Goal: Task Accomplishment & Management: Use online tool/utility

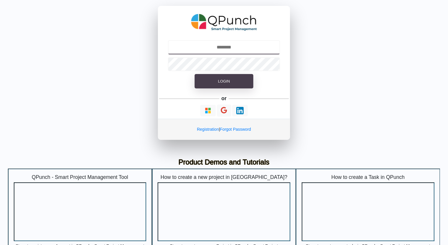
type input "**********"
click at [225, 82] on span "Login" at bounding box center [224, 81] width 12 height 4
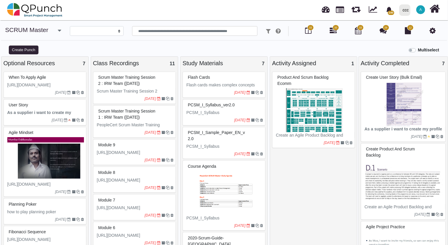
select select
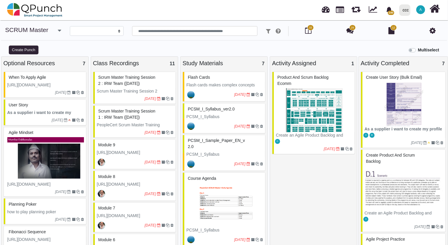
click at [406, 11] on div "ccc" at bounding box center [406, 10] width 6 height 10
click at [408, 29] on link "IRW" at bounding box center [417, 27] width 40 height 8
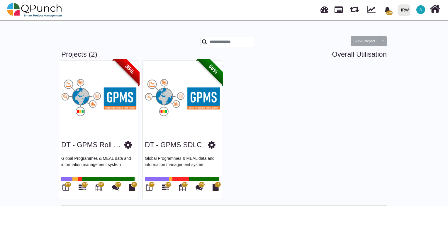
click at [215, 71] on span "58%" at bounding box center [213, 69] width 33 height 33
click at [178, 144] on link "DT - GPMS SDLC" at bounding box center [173, 145] width 57 height 8
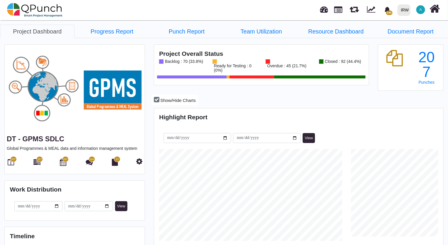
scroll to position [92, 96]
click at [11, 162] on icon at bounding box center [11, 161] width 6 height 7
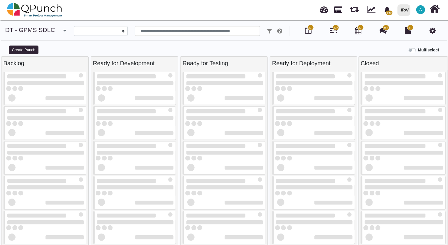
select select
